Goal: Find specific page/section: Find specific page/section

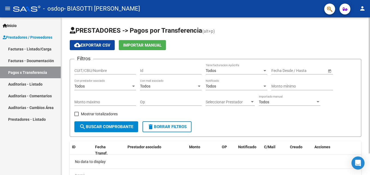
click at [114, 127] on span "search Buscar Comprobante" at bounding box center [106, 126] width 54 height 5
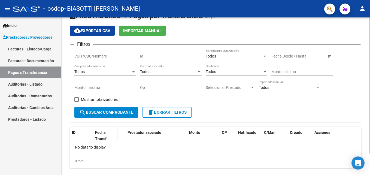
scroll to position [25, 0]
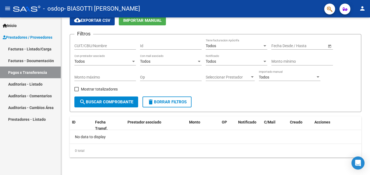
click at [26, 58] on link "Facturas - Documentación" at bounding box center [30, 61] width 61 height 12
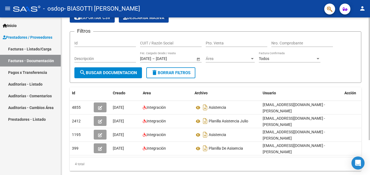
scroll to position [0, 8]
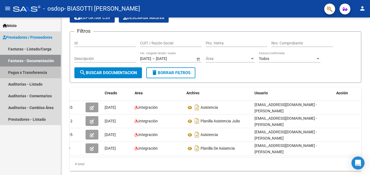
click at [20, 71] on link "Pagos x Transferencia" at bounding box center [30, 72] width 61 height 12
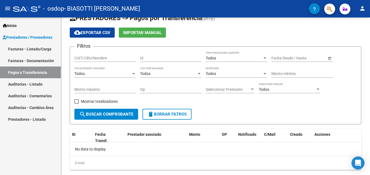
scroll to position [25, 0]
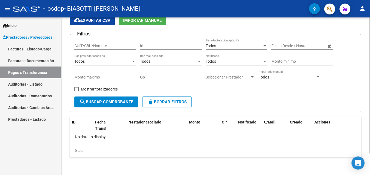
click at [111, 104] on span "search Buscar Comprobante" at bounding box center [106, 101] width 54 height 5
click at [16, 25] on span "Inicio" at bounding box center [10, 26] width 14 height 6
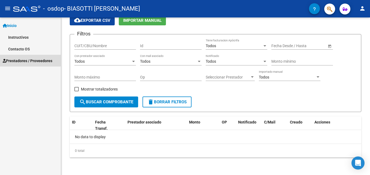
click at [20, 59] on span "Prestadores / Proveedores" at bounding box center [28, 61] width 50 height 6
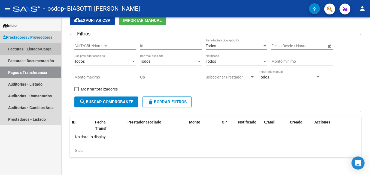
click at [20, 50] on link "Facturas - Listado/Carga" at bounding box center [30, 49] width 61 height 12
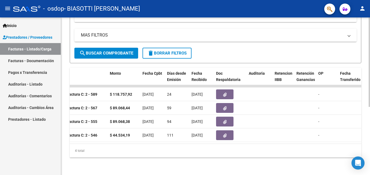
scroll to position [0, 210]
